Goal: Task Accomplishment & Management: Manage account settings

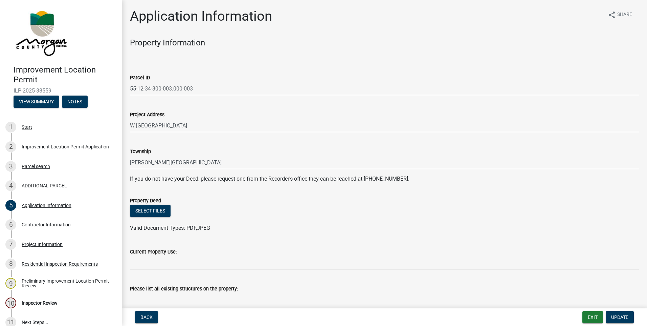
scroll to position [252, 0]
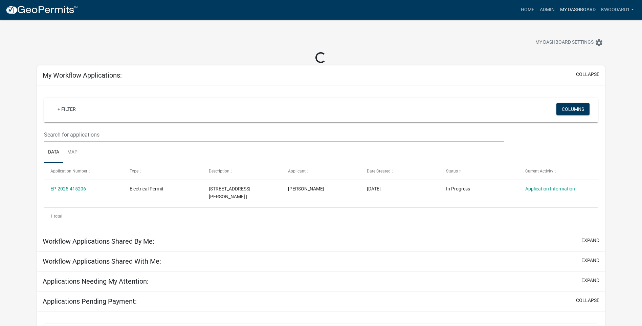
click at [570, 11] on link "My Dashboard" at bounding box center [577, 9] width 41 height 13
click at [553, 13] on link "Admin" at bounding box center [547, 9] width 20 height 13
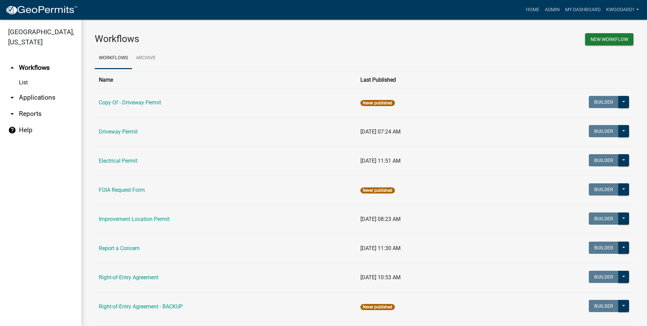
click at [23, 115] on link "arrow_drop_down Reports" at bounding box center [40, 114] width 81 height 16
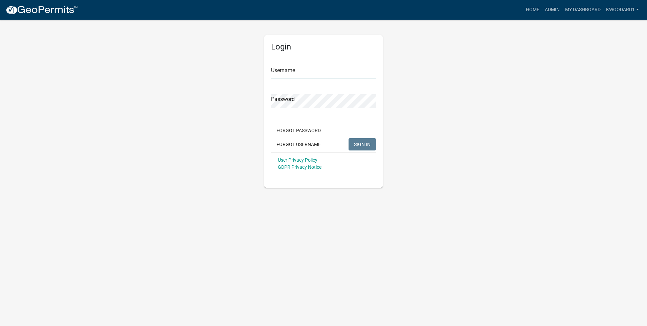
type input "kwoodard1"
click at [556, 6] on link "Admin" at bounding box center [552, 9] width 20 height 13
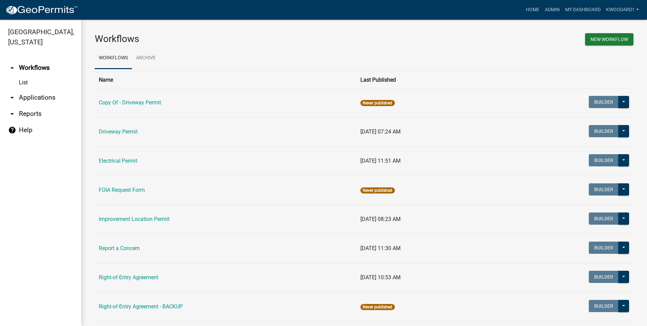
click at [27, 99] on link "arrow_drop_down Applications" at bounding box center [40, 97] width 81 height 16
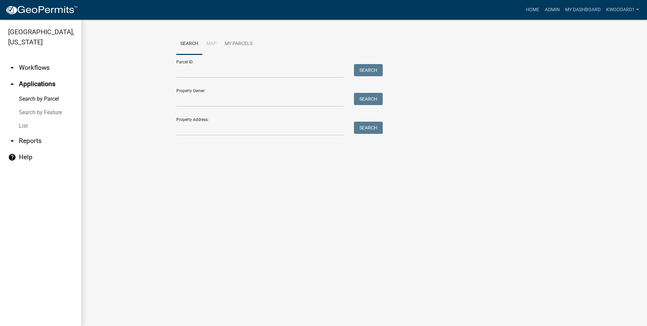
click at [19, 125] on link "List" at bounding box center [40, 126] width 81 height 14
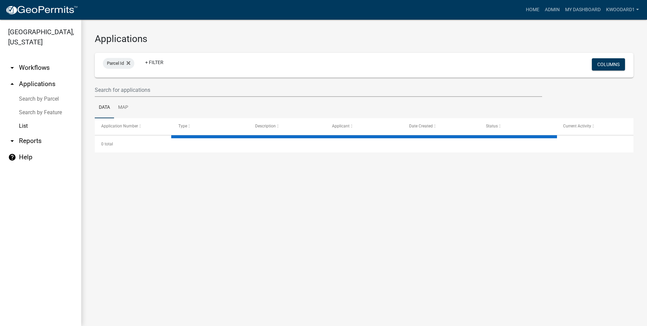
select select "3: 100"
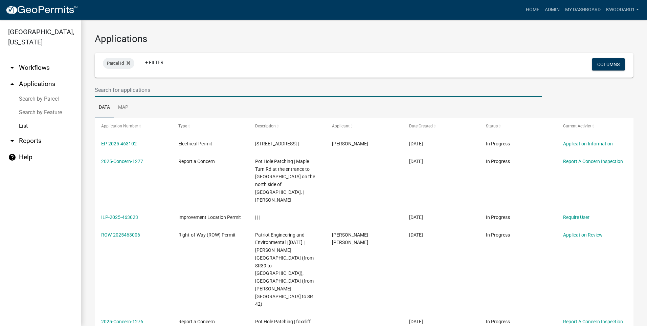
click at [115, 89] on input "text" at bounding box center [318, 90] width 447 height 14
type input "4625"
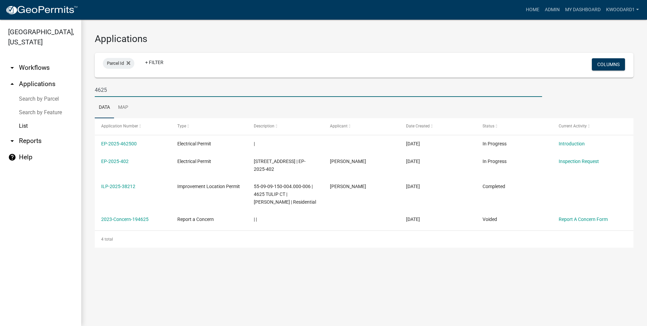
drag, startPoint x: 111, startPoint y: 92, endPoint x: 71, endPoint y: 82, distance: 41.4
click at [83, 87] on div "Applications Parcel Id + Filter Columns 4625 Data Map Application Number Type D…" at bounding box center [364, 140] width 566 height 241
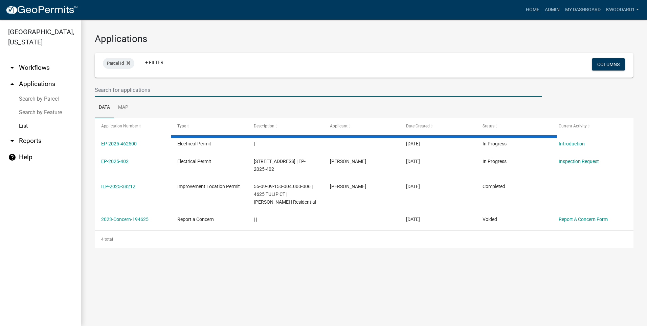
select select "3: 100"
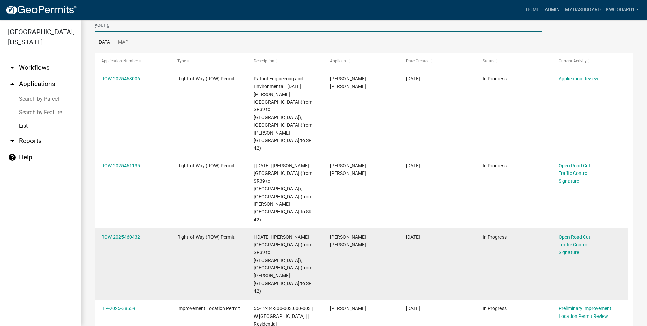
scroll to position [68, 0]
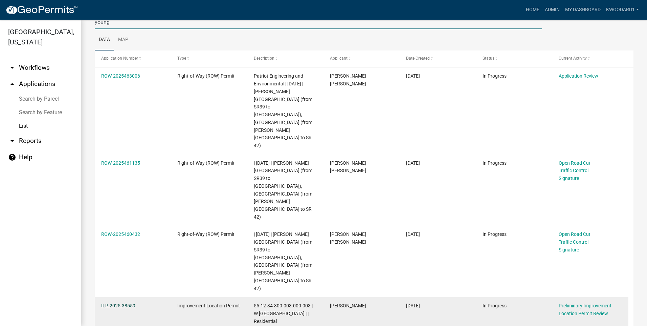
type input "young"
click at [117, 302] on link "ILP-2025-38559" at bounding box center [118, 304] width 34 height 5
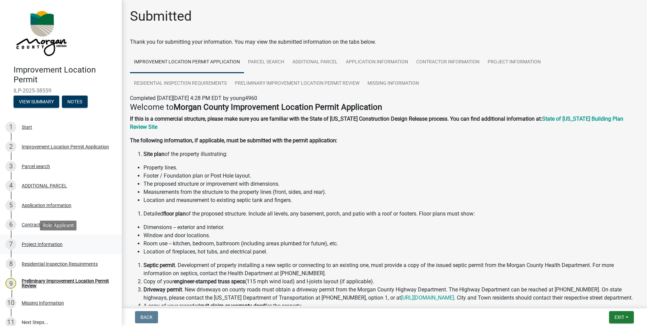
click at [39, 243] on div "Project Information" at bounding box center [42, 244] width 41 height 5
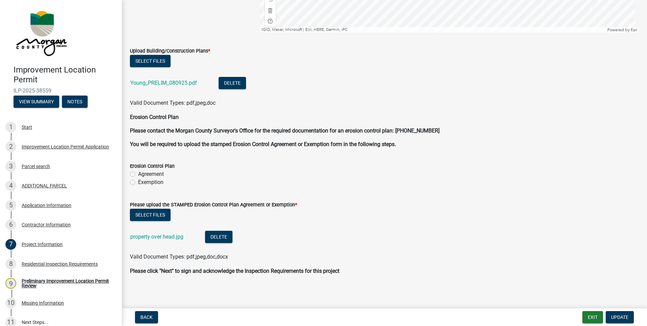
scroll to position [1490, 0]
